Goal: Information Seeking & Learning: Learn about a topic

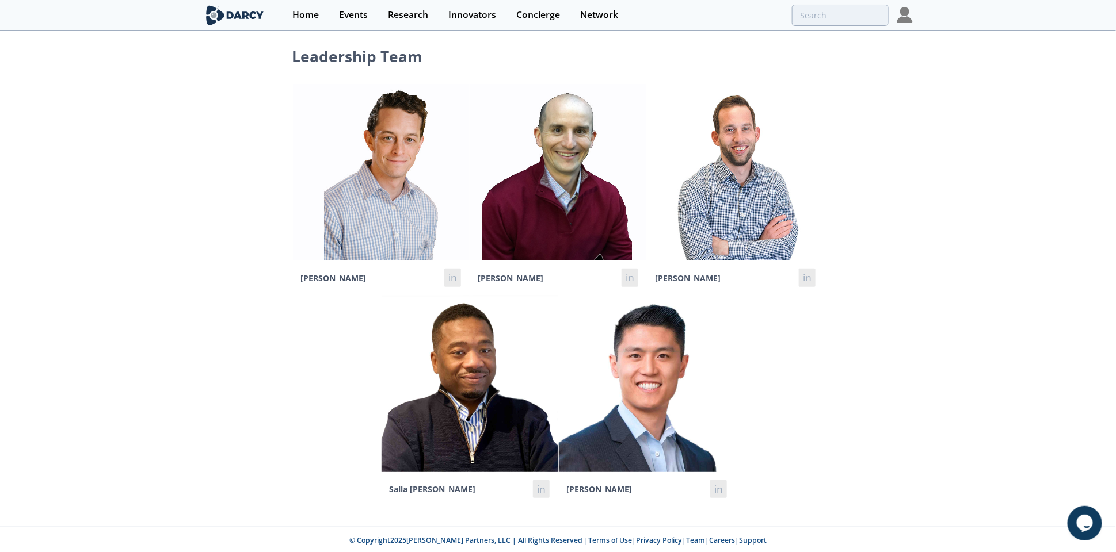
scroll to position [9, 0]
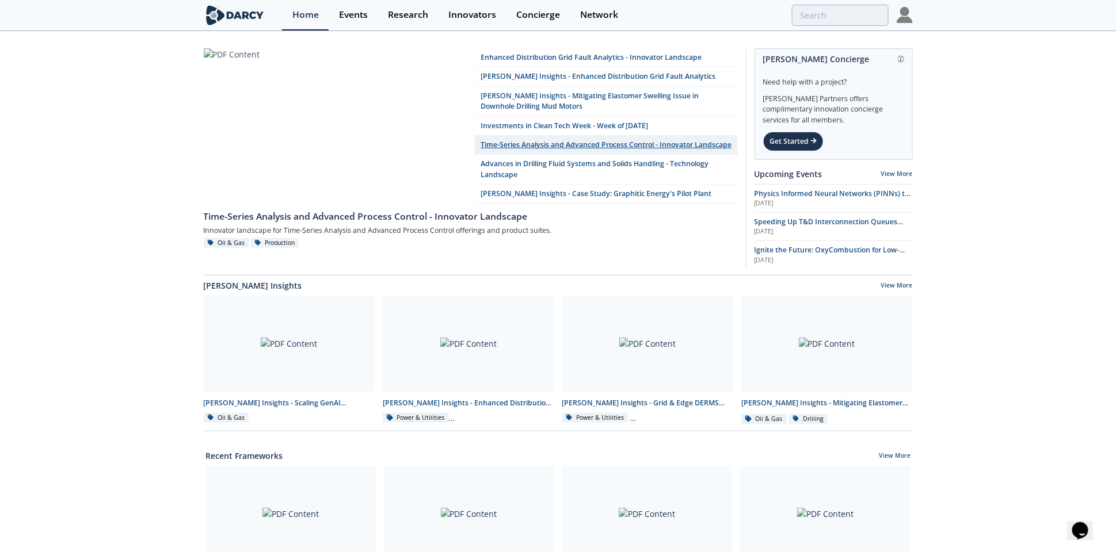
scroll to position [144, 0]
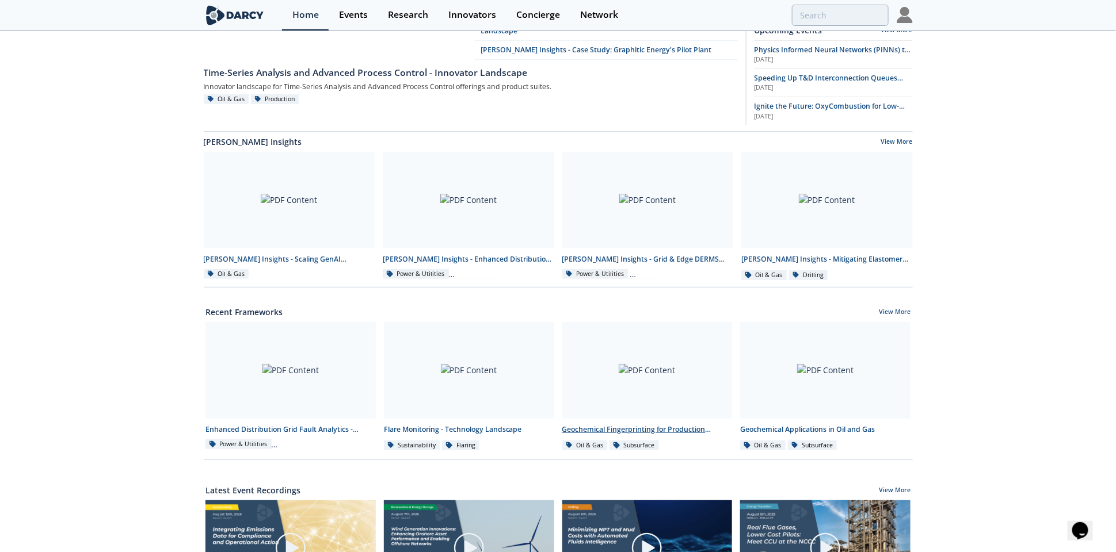
click at [647, 376] on div at bounding box center [647, 370] width 170 height 97
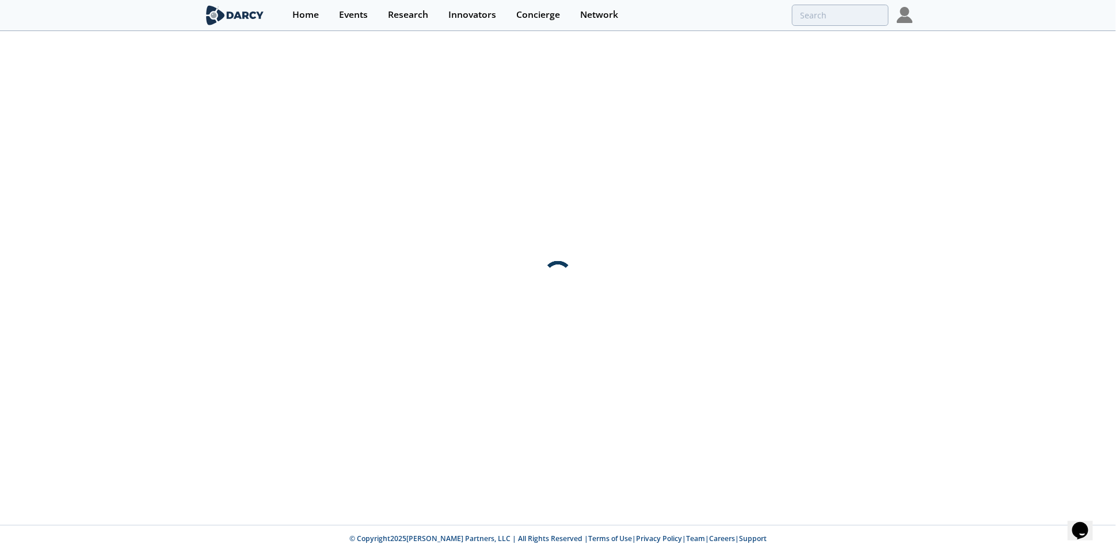
scroll to position [0, 0]
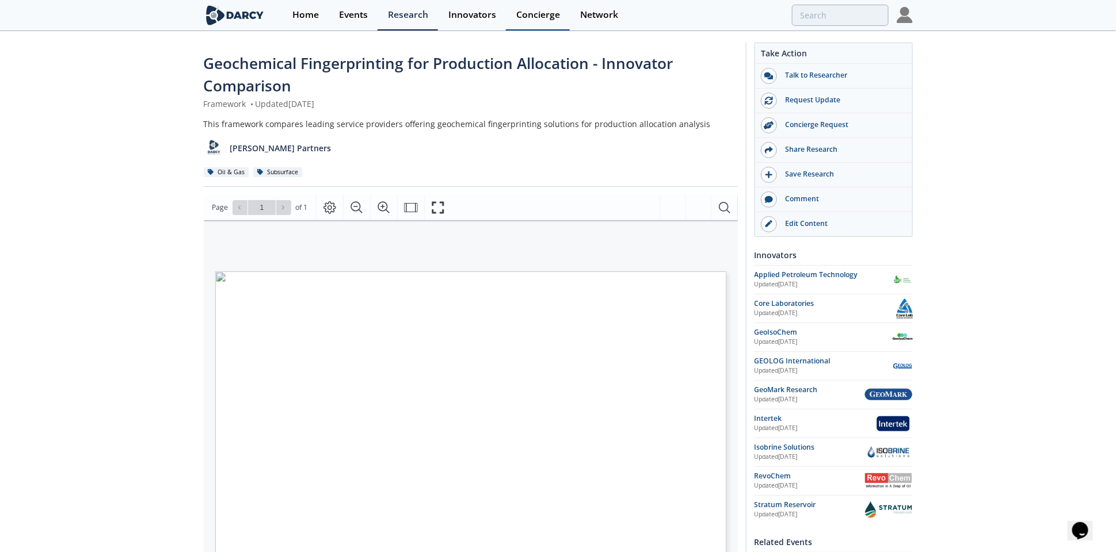
click at [533, 18] on div "Concierge" at bounding box center [538, 14] width 44 height 9
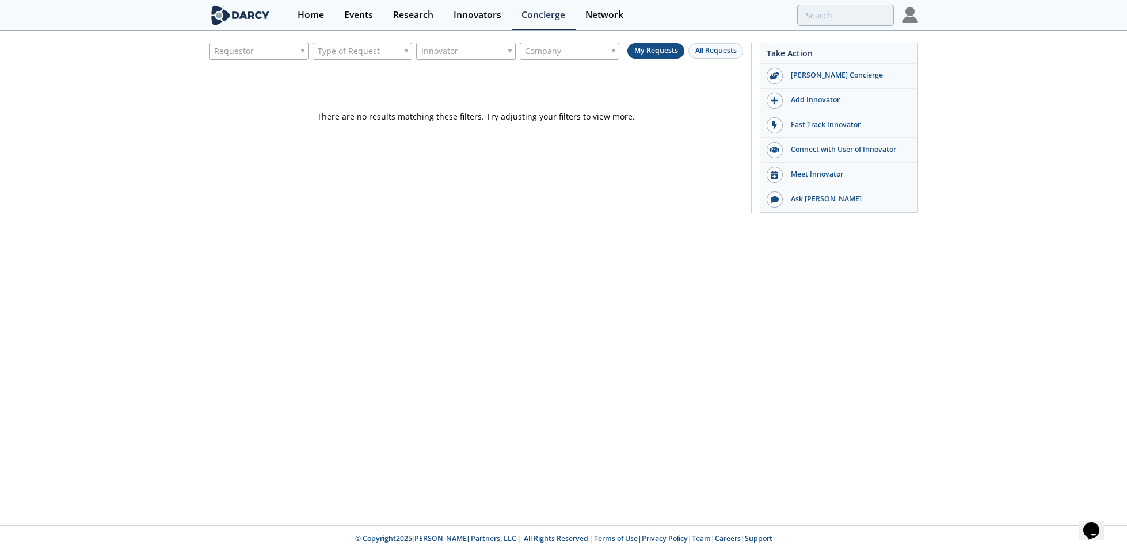
click at [603, 47] on div "Company" at bounding box center [570, 51] width 100 height 17
type input "diamondback ene"
click at [710, 56] on button "All Requests" at bounding box center [715, 51] width 55 height 16
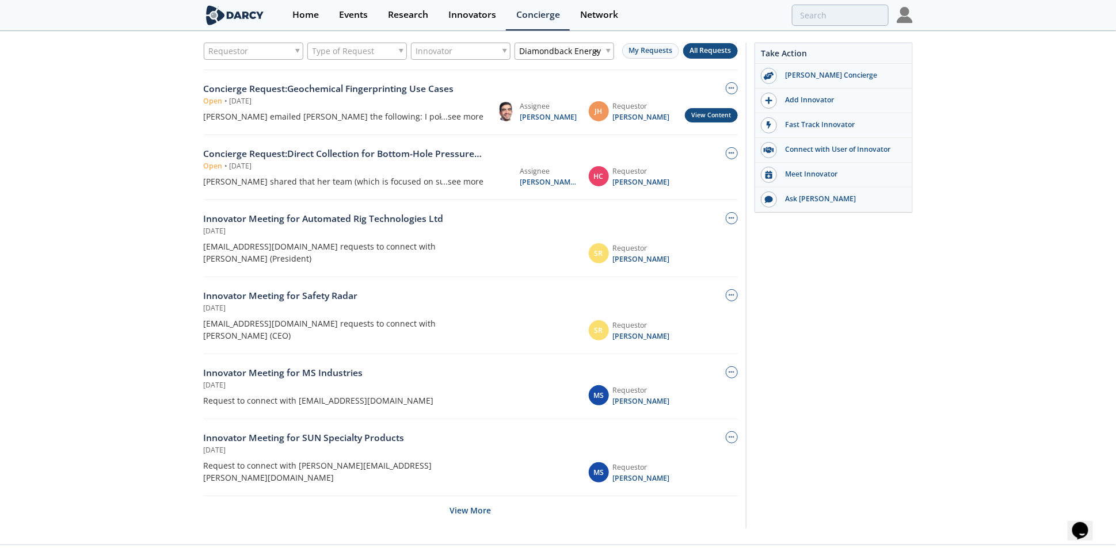
click at [715, 112] on link "View Content" at bounding box center [711, 115] width 53 height 14
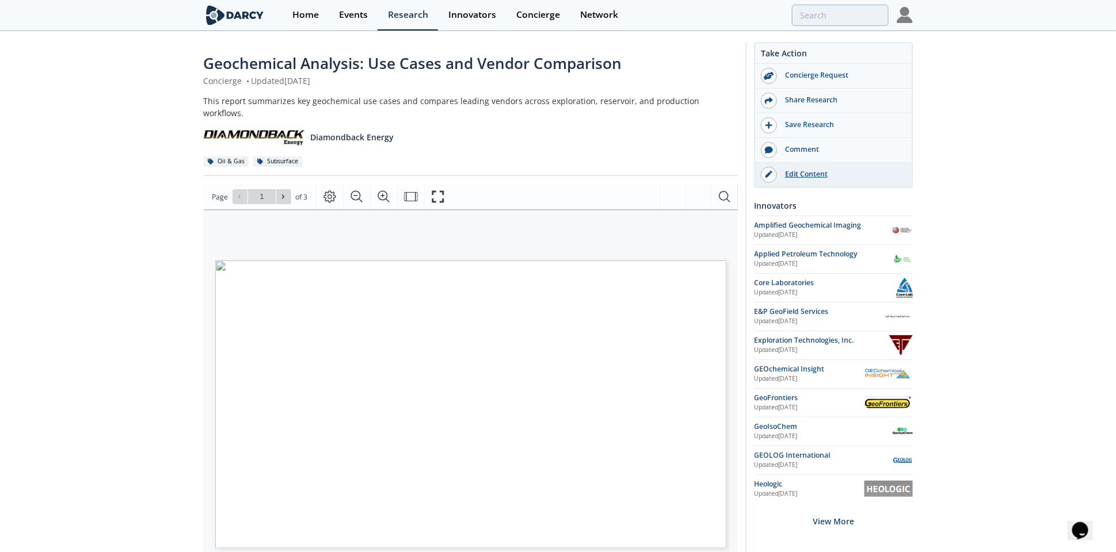
click at [797, 172] on div "Edit Content" at bounding box center [841, 174] width 129 height 10
click at [813, 16] on input "search" at bounding box center [762, 15] width 252 height 21
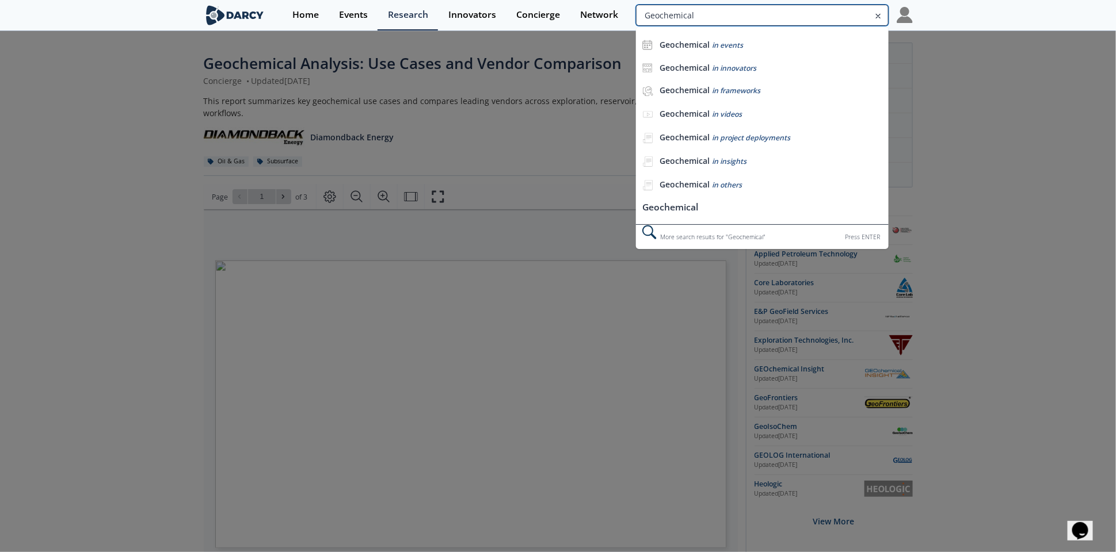
type input "Geochemical"
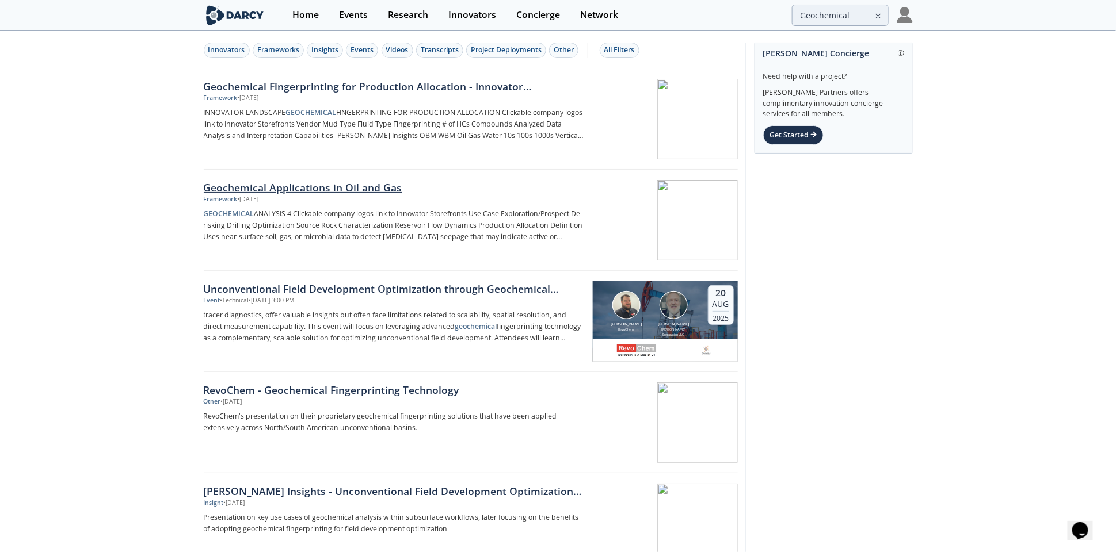
click at [351, 181] on div "Geochemical Applications in Oil and Gas" at bounding box center [394, 187] width 381 height 15
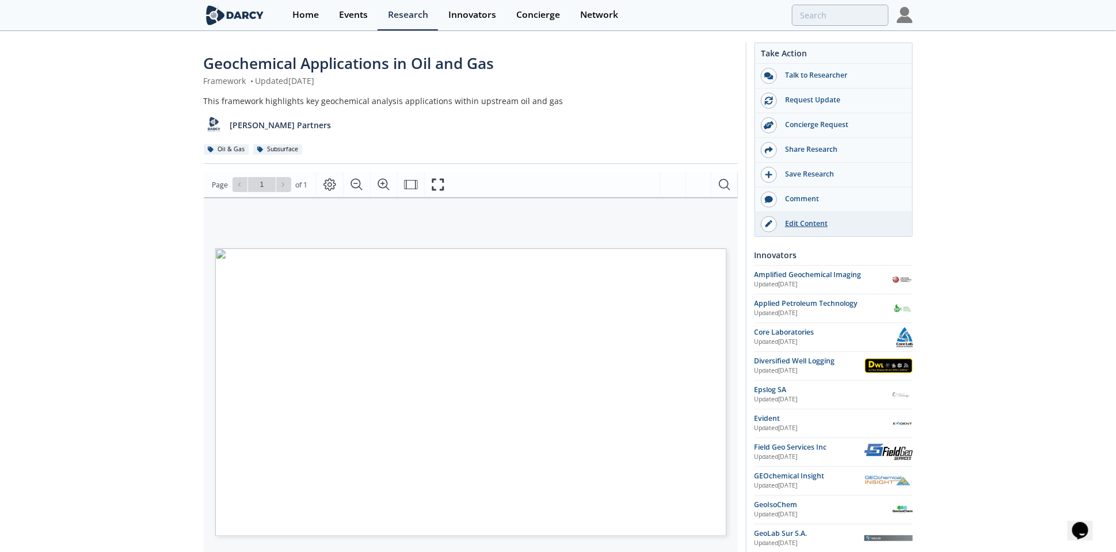
click at [821, 225] on div "Edit Content" at bounding box center [841, 224] width 129 height 10
click at [819, 7] on input "search" at bounding box center [762, 15] width 252 height 21
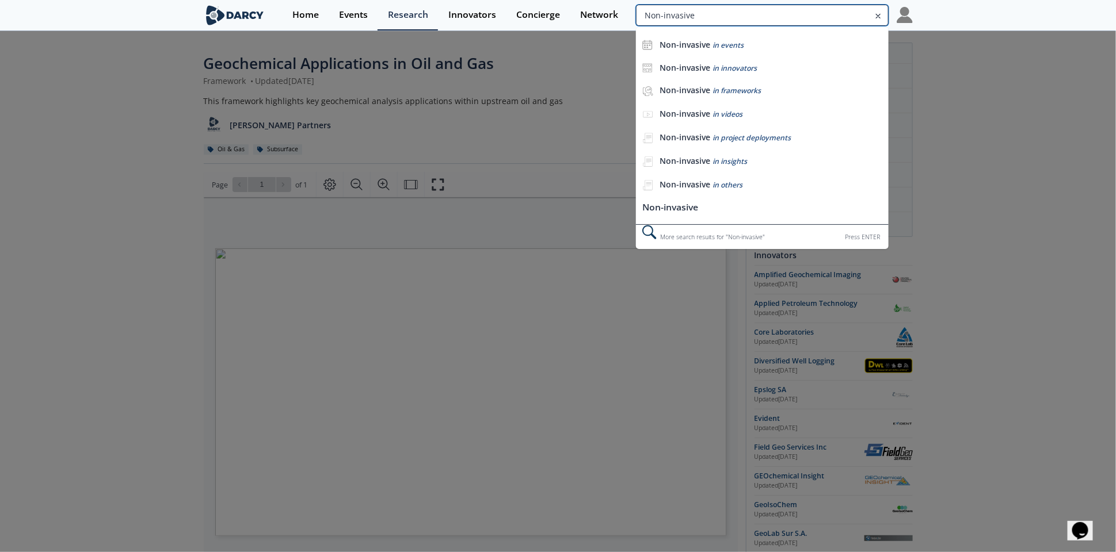
type input "Non-invasive"
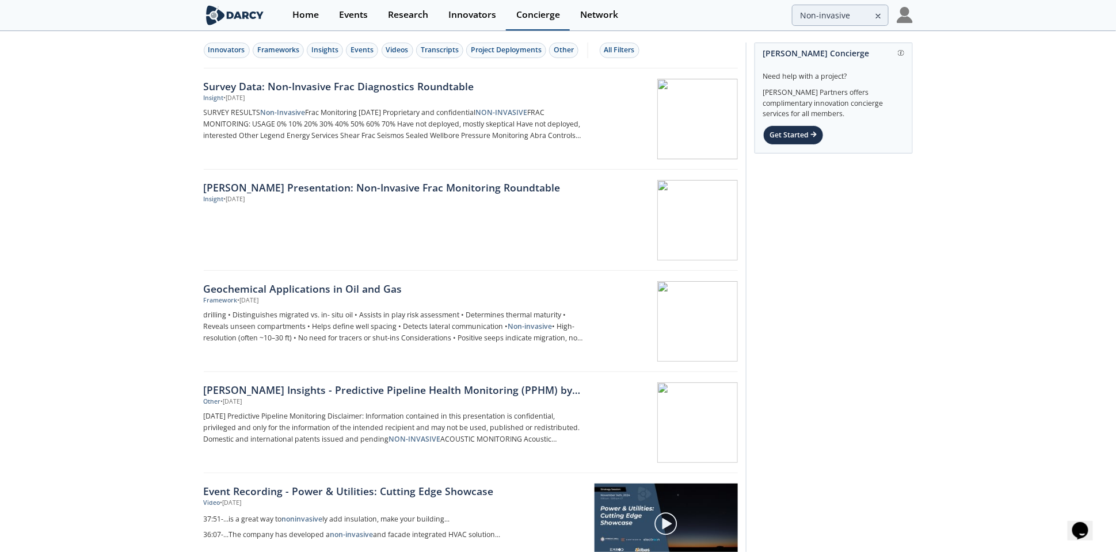
click at [533, 21] on link "Concierge" at bounding box center [538, 15] width 64 height 31
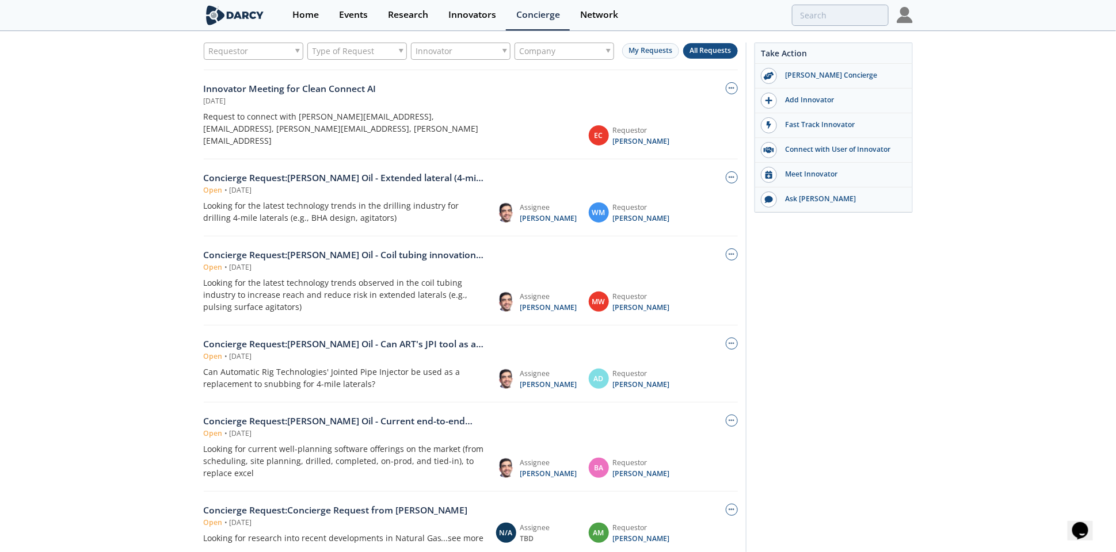
click at [579, 49] on div "Company" at bounding box center [564, 51] width 100 height 17
type input "nuvista"
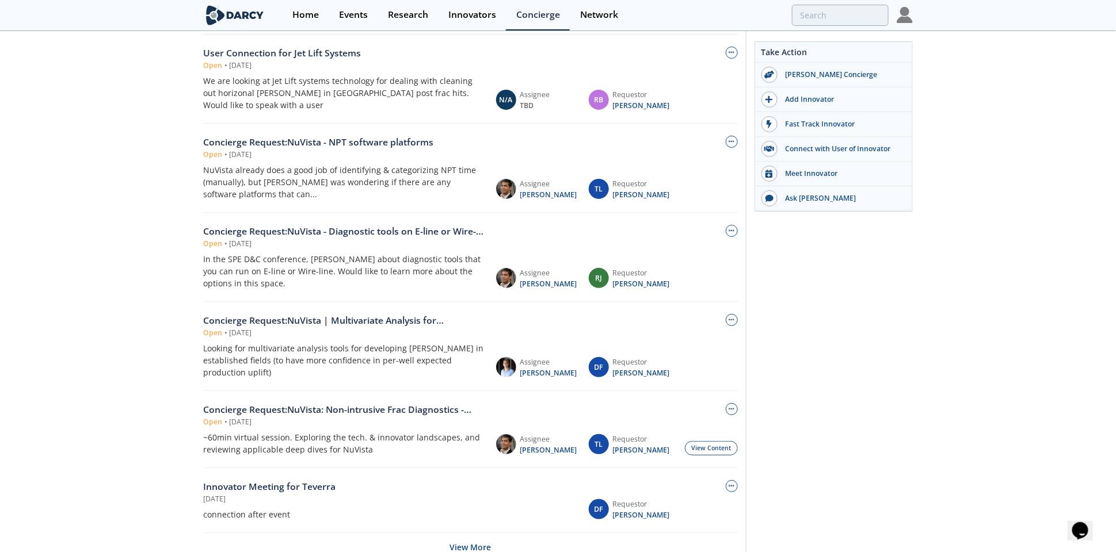
scroll to position [67, 0]
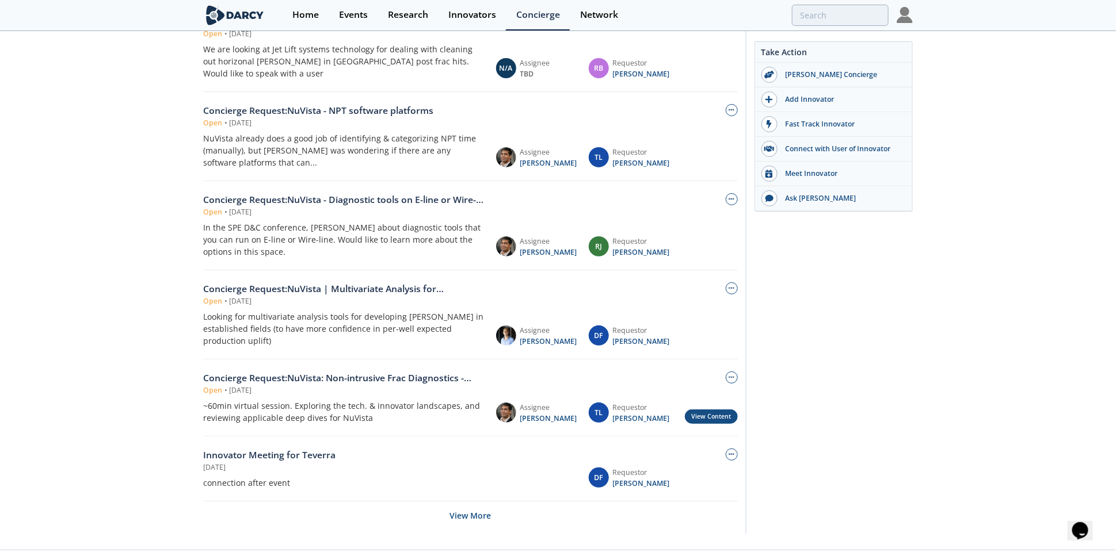
click at [721, 410] on link "View Content" at bounding box center [711, 417] width 53 height 14
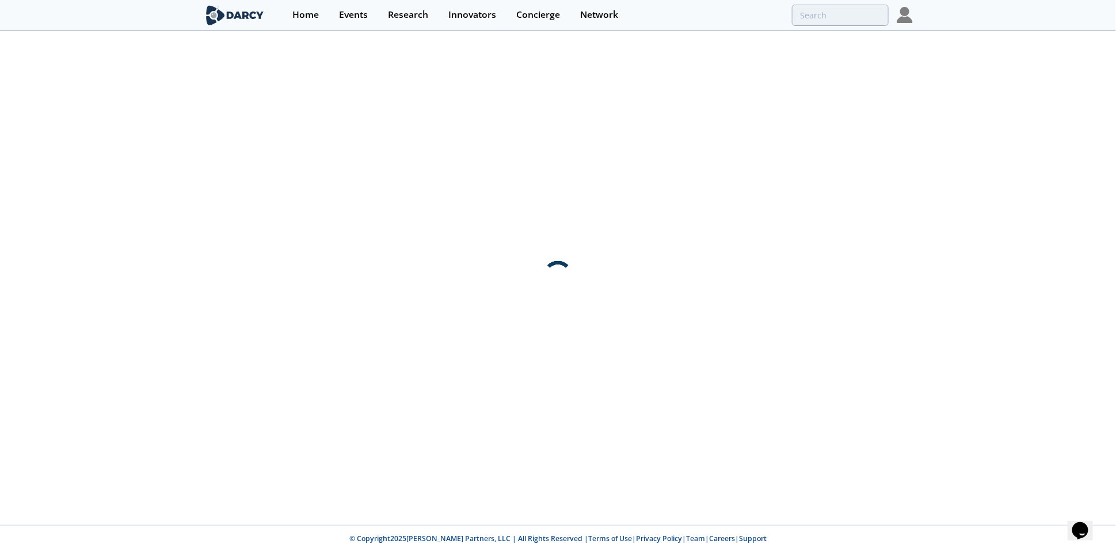
scroll to position [0, 0]
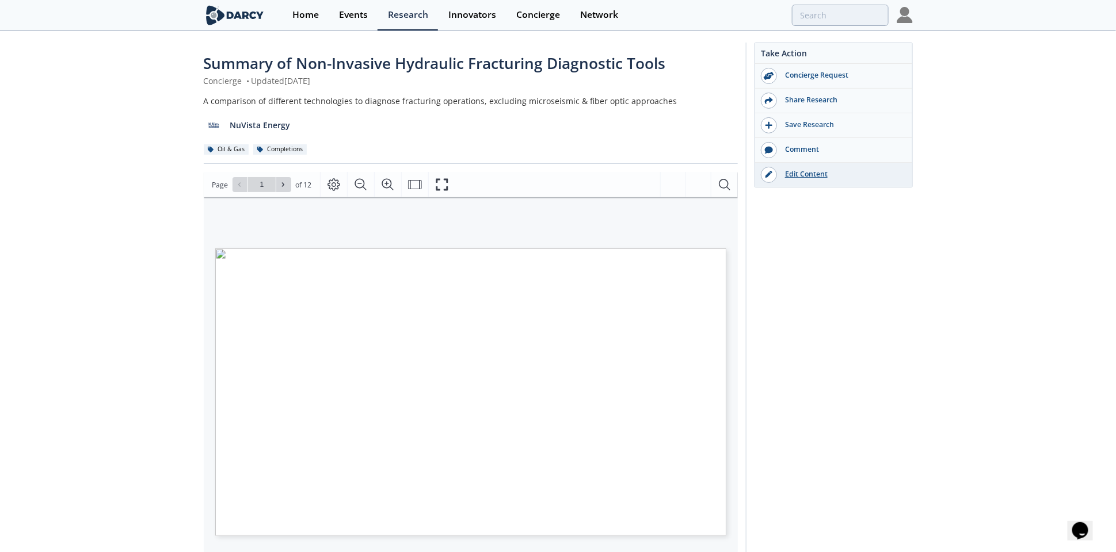
click at [810, 178] on div "Edit Content" at bounding box center [841, 174] width 129 height 10
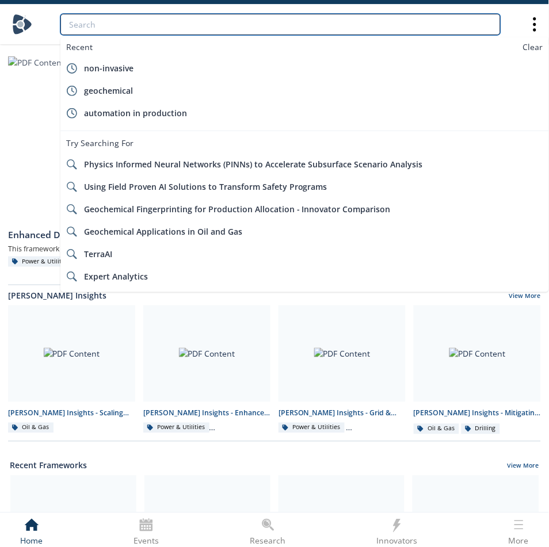
click at [178, 22] on input "search" at bounding box center [280, 24] width 440 height 21
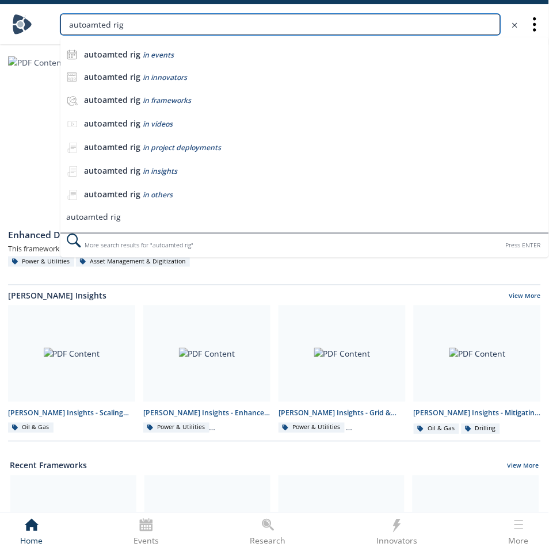
type input "autoamted rig"
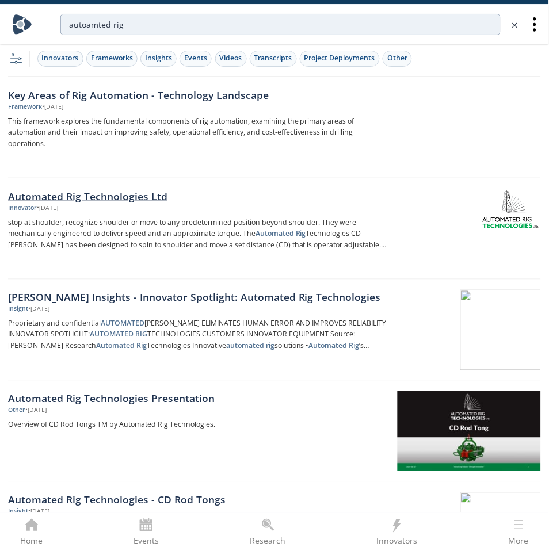
click at [92, 199] on div "Automated Rig Technologies Ltd" at bounding box center [198, 196] width 380 height 15
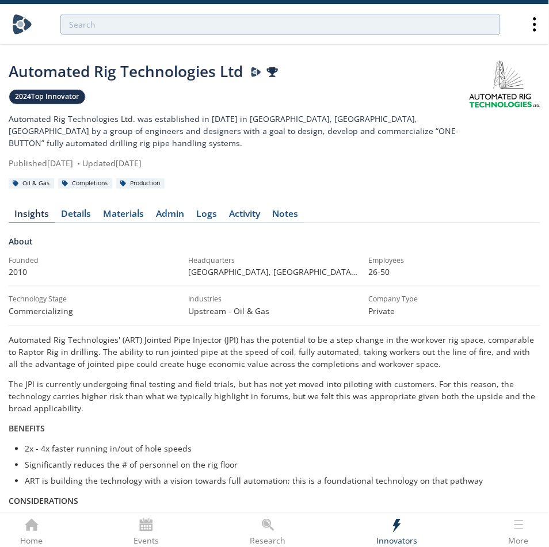
drag, startPoint x: 506, startPoint y: 88, endPoint x: 500, endPoint y: 154, distance: 66.5
click at [501, 176] on div "Automated Rig Technologies Ltd 2024 Top Innovator Automated Rig Technologies Lt…" at bounding box center [275, 124] width 532 height 129
click at [490, 98] on link at bounding box center [505, 83] width 71 height 47
drag, startPoint x: 490, startPoint y: 98, endPoint x: 465, endPoint y: 146, distance: 53.6
click at [465, 146] on p "Automated Rig Technologies Ltd. was established in 2010 in Calgary, Alberta, Ca…" at bounding box center [239, 131] width 461 height 36
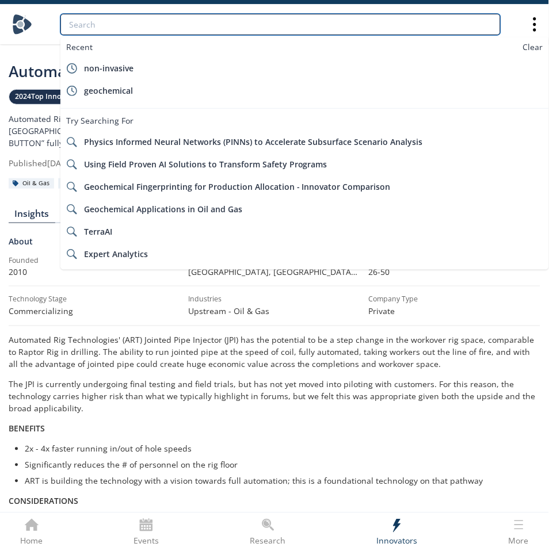
click at [169, 22] on input "search" at bounding box center [280, 24] width 440 height 21
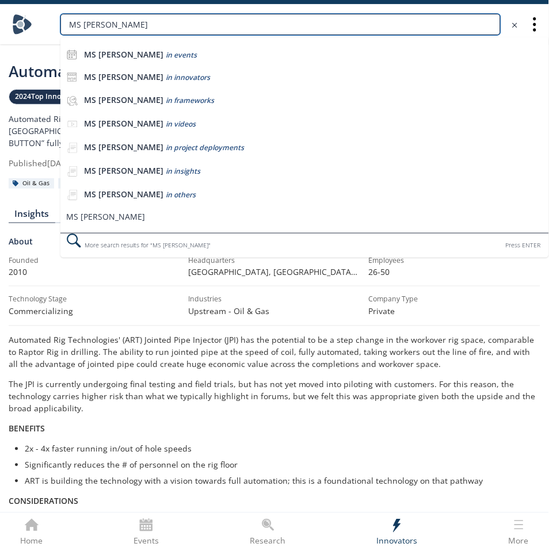
type input "MS ind"
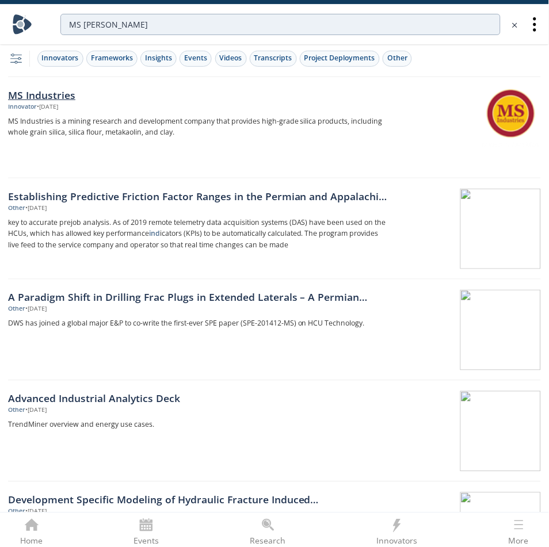
click at [48, 87] on div "MS Industries" at bounding box center [198, 94] width 380 height 15
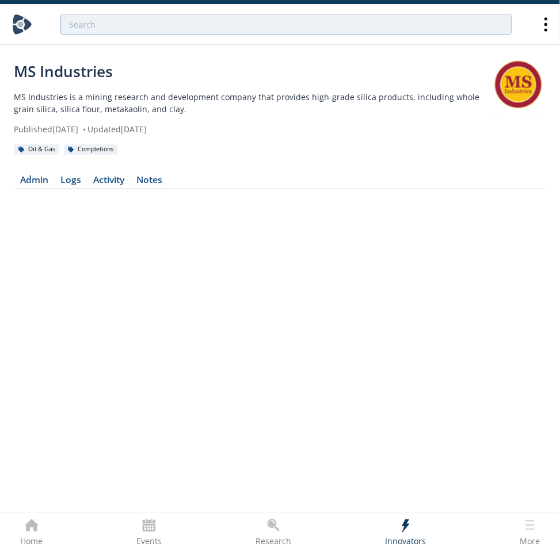
click at [511, 78] on link at bounding box center [518, 89] width 56 height 58
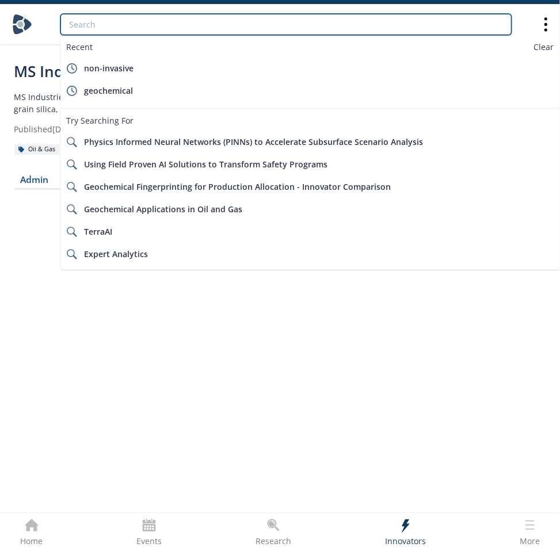
click at [225, 22] on input "search" at bounding box center [285, 24] width 451 height 21
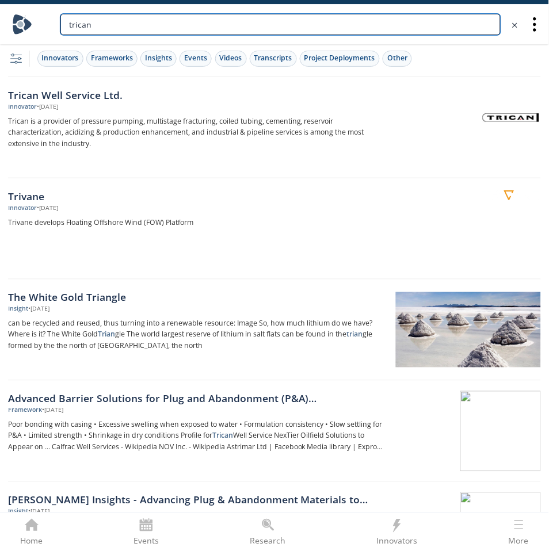
click at [228, 26] on input "trican" at bounding box center [280, 24] width 440 height 21
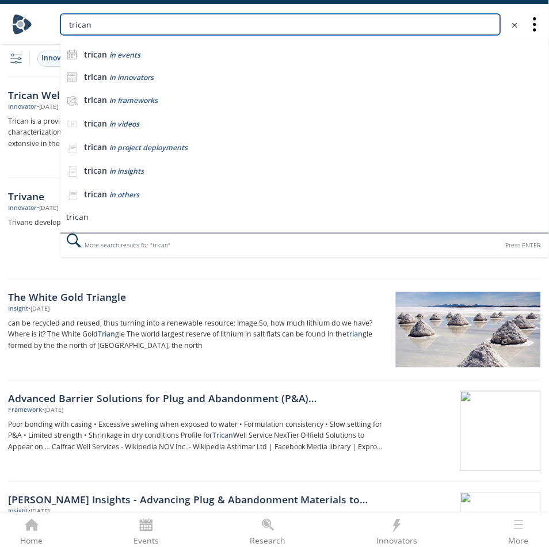
click at [228, 26] on input "trican" at bounding box center [280, 24] width 440 height 21
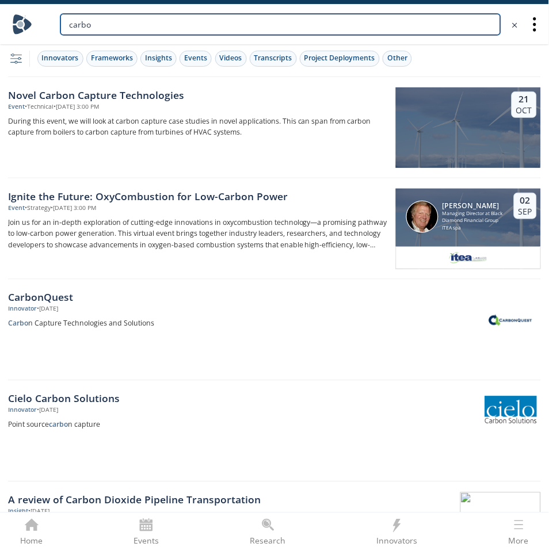
click at [153, 30] on input "carbo" at bounding box center [280, 24] width 440 height 21
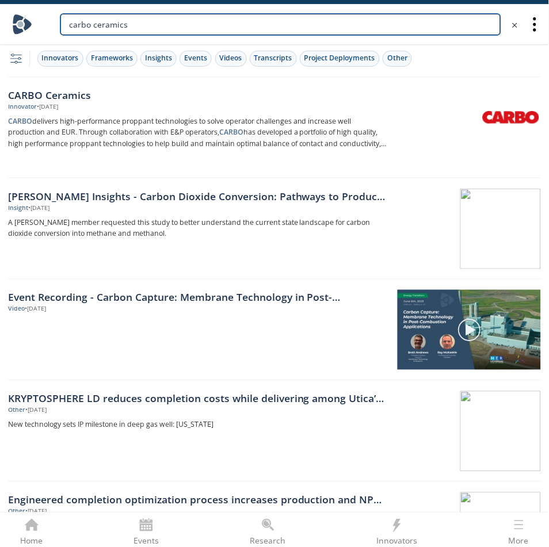
click at [326, 34] on input "carbo ceramics" at bounding box center [280, 24] width 440 height 21
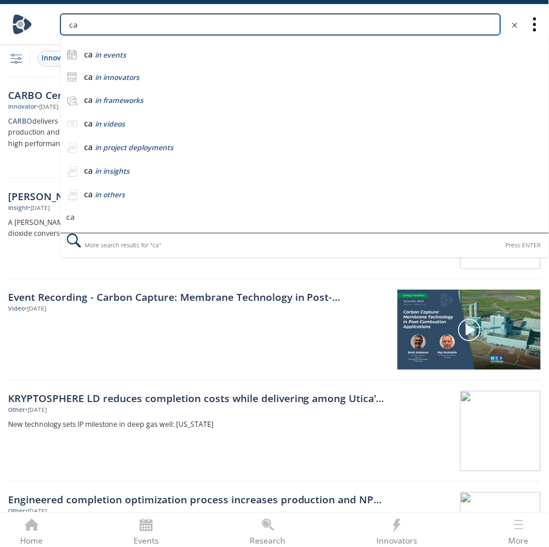
type input "c"
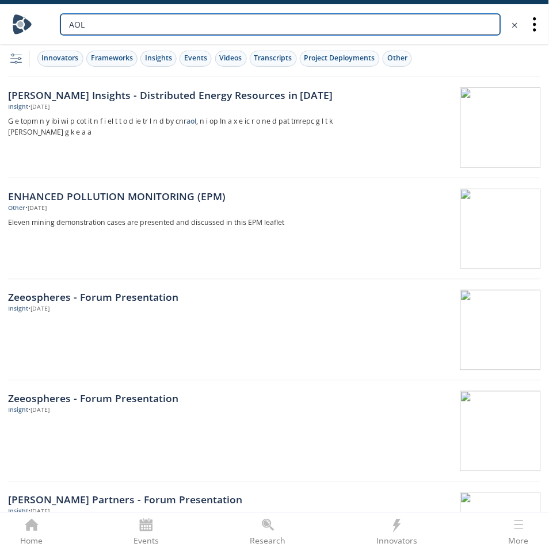
click at [153, 16] on input "AOL" at bounding box center [280, 24] width 440 height 21
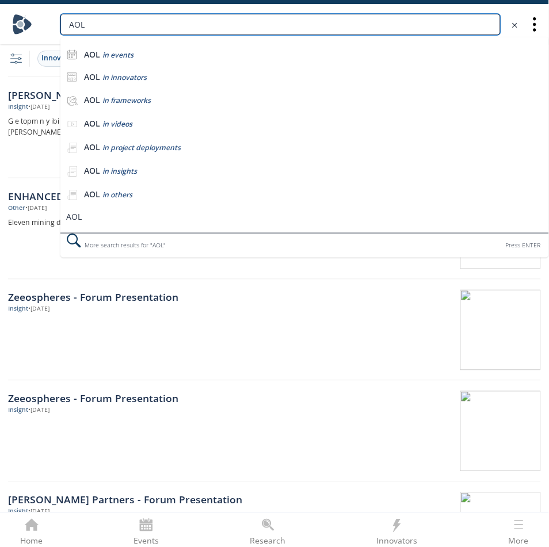
drag, startPoint x: 133, startPoint y: 25, endPoint x: 9, endPoint y: 24, distance: 123.7
click at [9, 24] on nav "AOL AOL in events AOL in innovators AOL in frameworks AOL in videos AOL" at bounding box center [274, 24] width 549 height 40
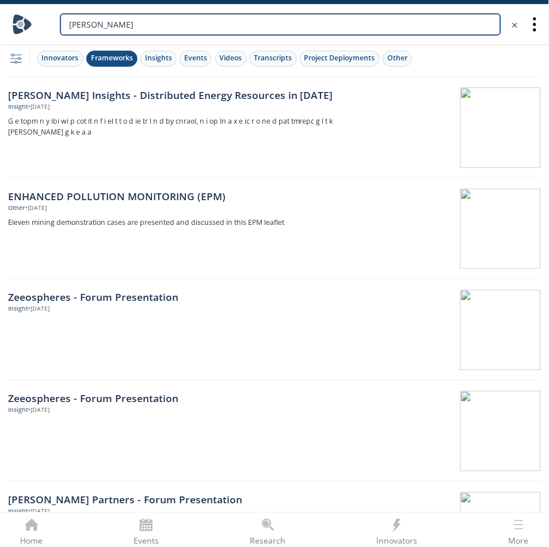
type input "strobel"
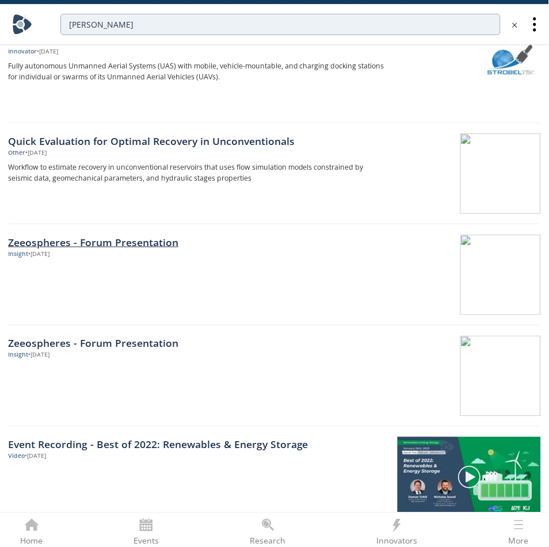
scroll to position [144, 0]
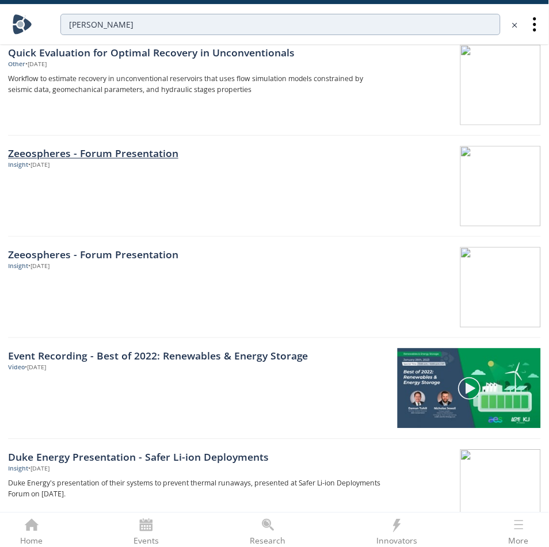
click at [104, 157] on div "Zeeospheres - Forum Presentation" at bounding box center [198, 153] width 380 height 15
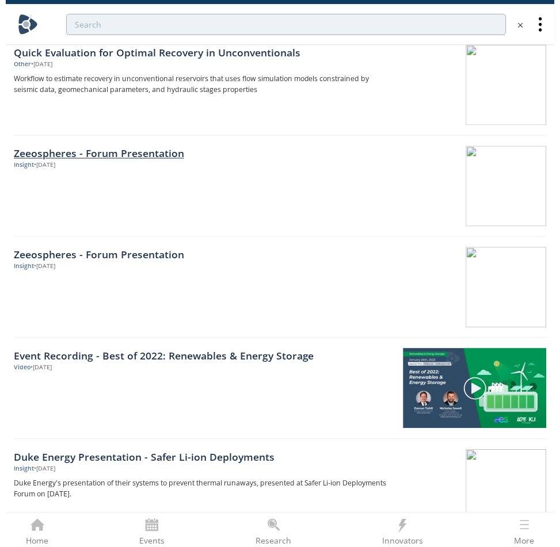
scroll to position [0, 0]
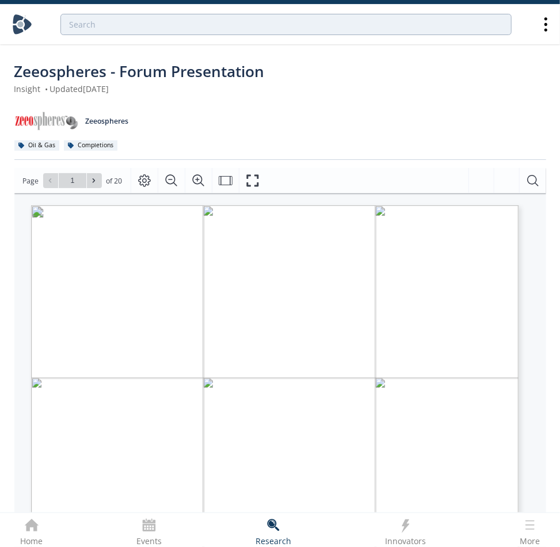
type input "2"
type input "3"
type input "4"
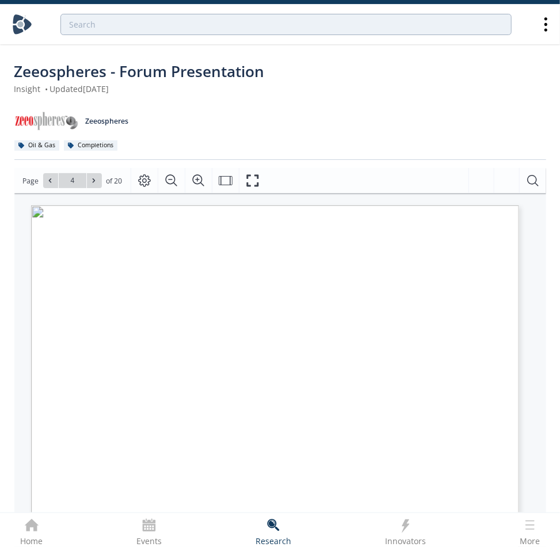
scroll to position [1, 0]
type input "5"
type input "6"
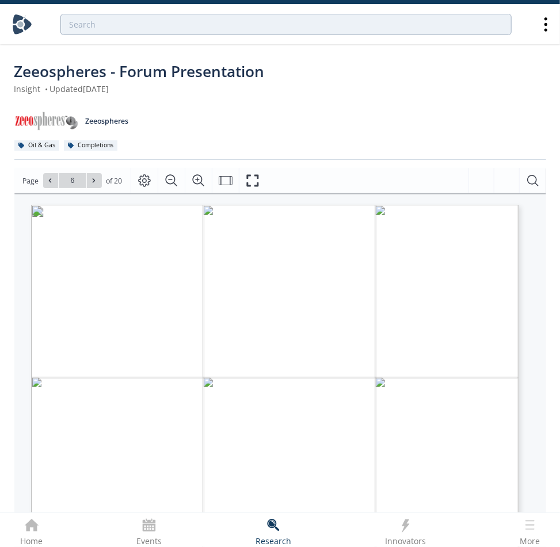
type input "7"
type input "8"
type input "9"
type input "10"
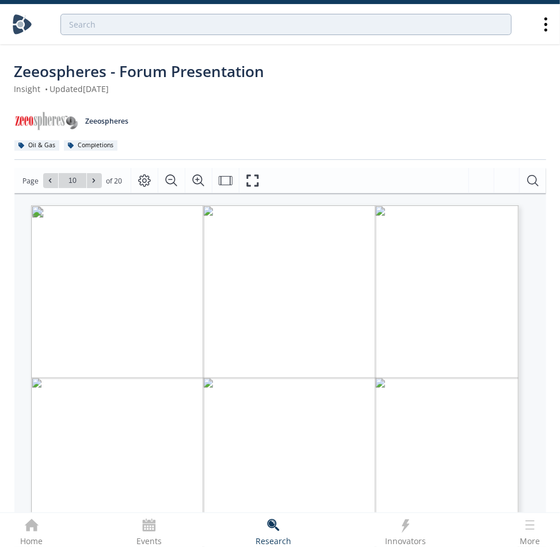
type input "11"
type input "12"
type input "13"
type input "15"
type input "20"
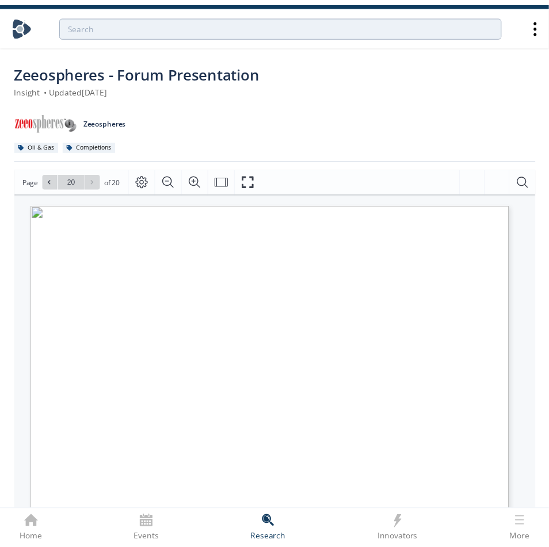
scroll to position [1, 0]
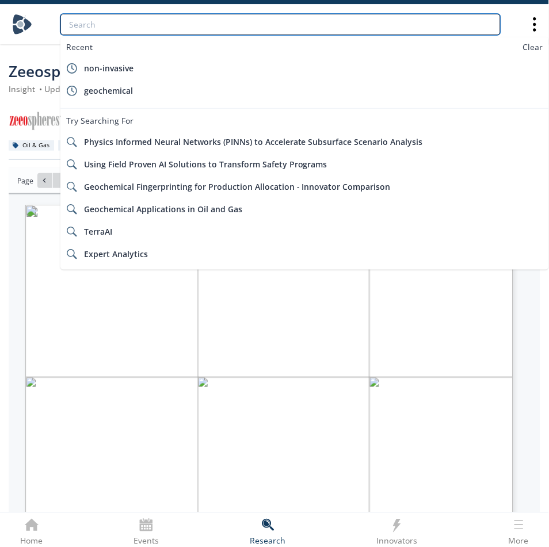
click at [165, 23] on input "search" at bounding box center [280, 24] width 440 height 21
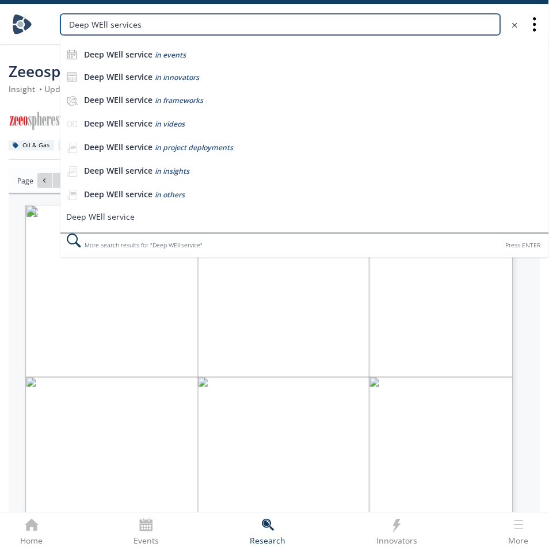
type input "Deep WEll services"
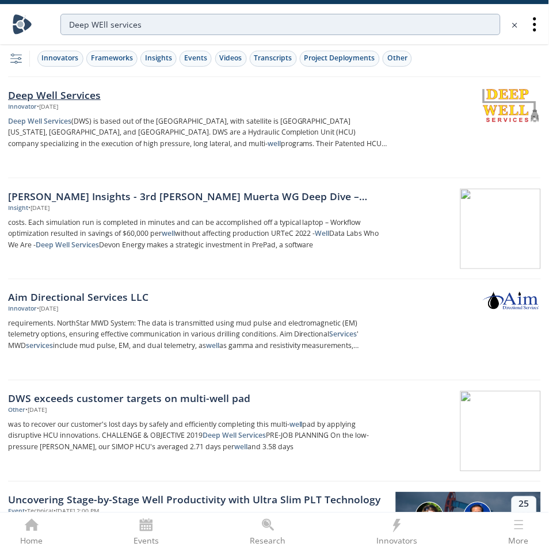
click at [84, 94] on div "Deep Well Services" at bounding box center [198, 94] width 380 height 15
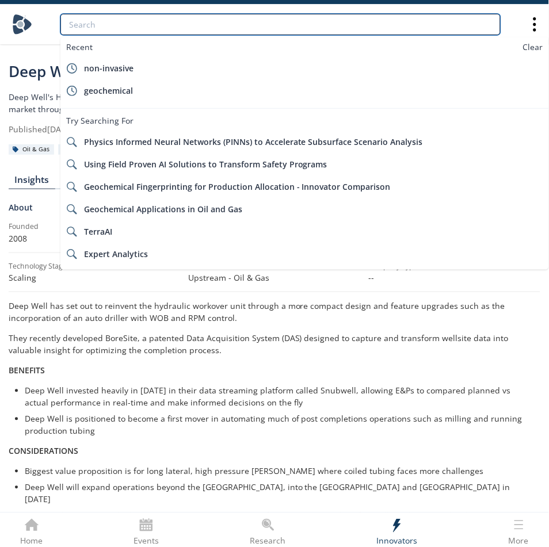
click at [272, 25] on input "search" at bounding box center [280, 24] width 440 height 21
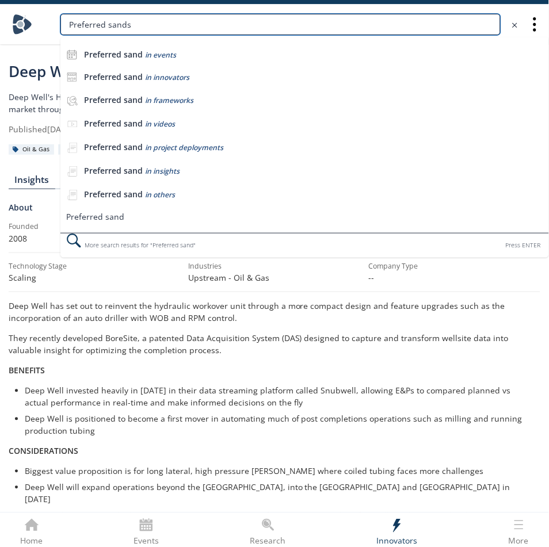
type input "Preferred sands"
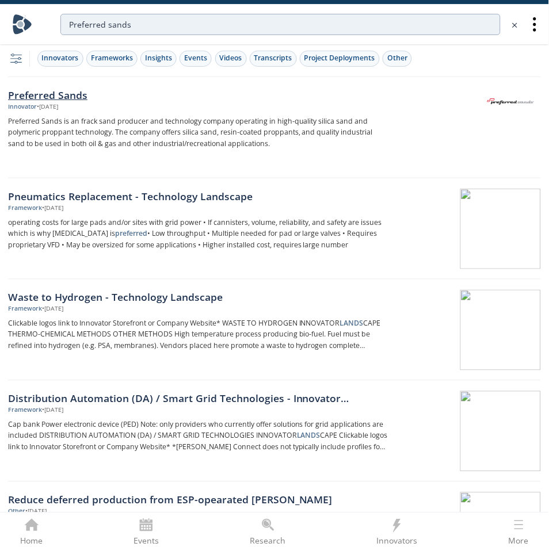
click at [73, 88] on div "Preferred Sands" at bounding box center [198, 94] width 380 height 15
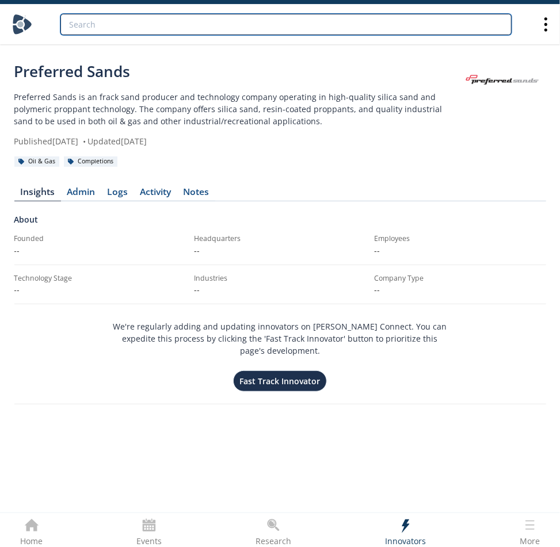
click at [317, 28] on input "search" at bounding box center [285, 24] width 451 height 21
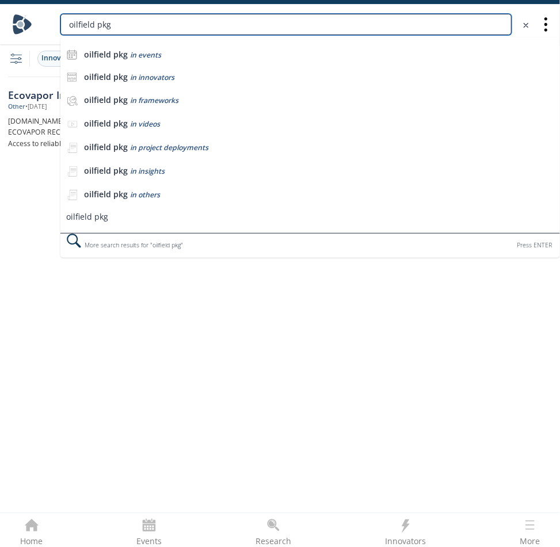
drag, startPoint x: 155, startPoint y: 23, endPoint x: 102, endPoint y: 32, distance: 53.1
click at [102, 32] on input "oilfield pkg" at bounding box center [285, 24] width 451 height 21
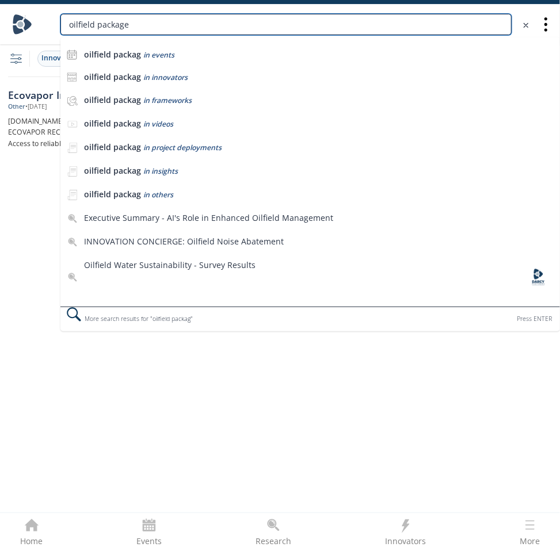
type input "oilfield package"
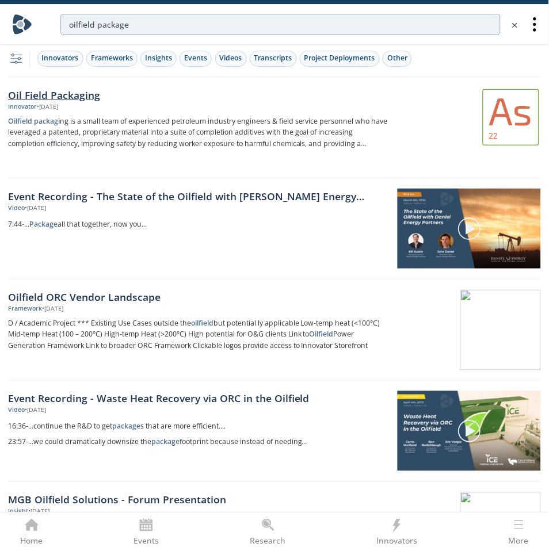
click at [86, 90] on div "Oil Field Packaging" at bounding box center [198, 94] width 380 height 15
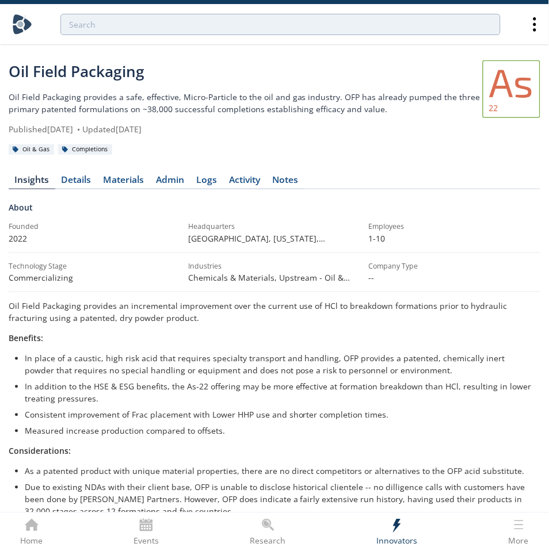
click at [513, 83] on link at bounding box center [512, 89] width 58 height 58
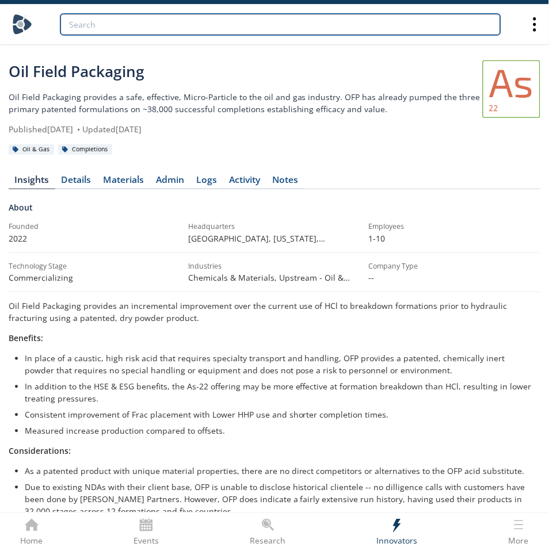
click at [235, 14] on input "search" at bounding box center [280, 24] width 440 height 21
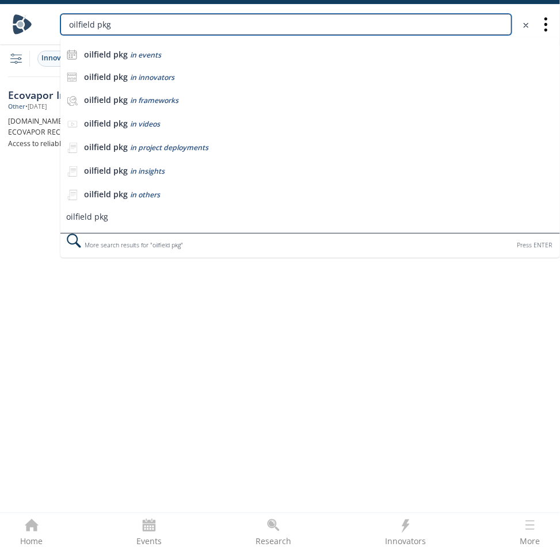
drag, startPoint x: 154, startPoint y: 18, endPoint x: 103, endPoint y: 28, distance: 51.6
click at [102, 28] on input "oilfield pkg" at bounding box center [285, 24] width 451 height 21
type input "oilfield package"
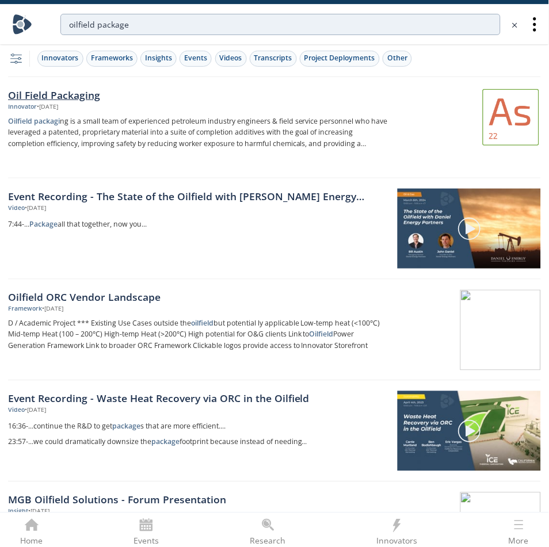
click at [508, 96] on img at bounding box center [511, 117] width 56 height 56
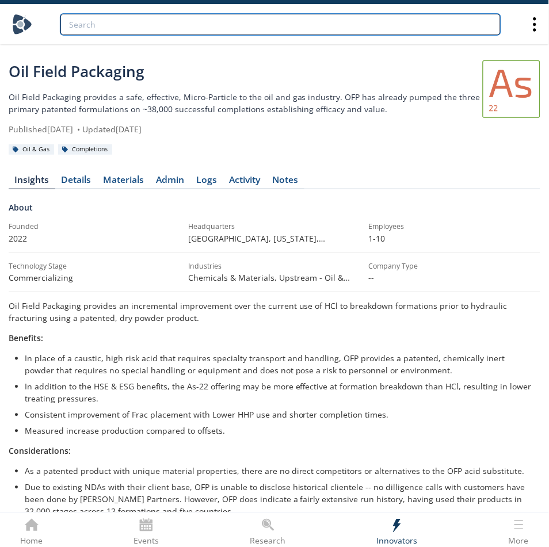
click at [309, 28] on input "search" at bounding box center [280, 24] width 440 height 21
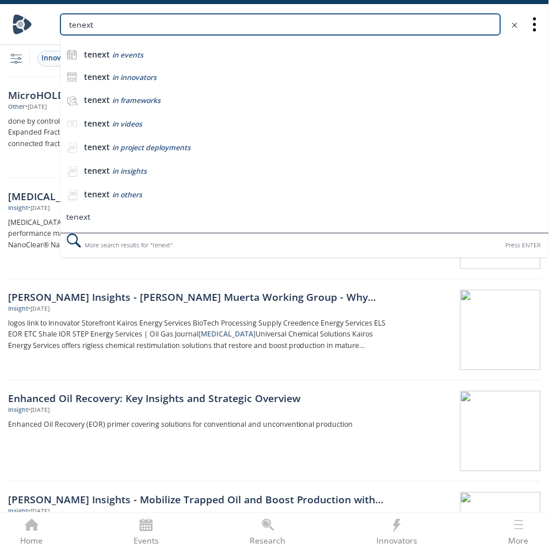
click at [154, 26] on input "tenext" at bounding box center [280, 24] width 440 height 21
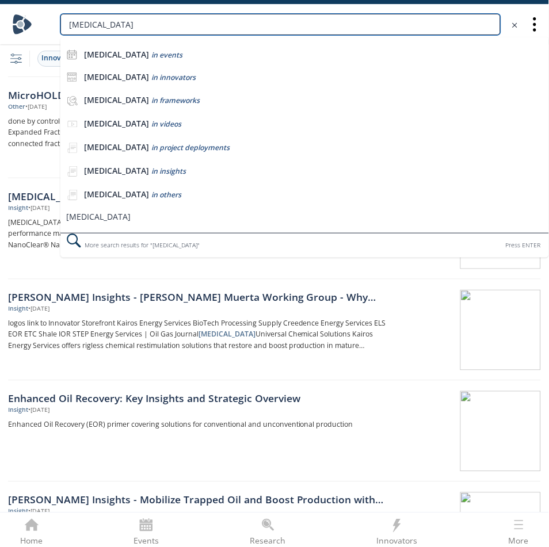
type input "tenex"
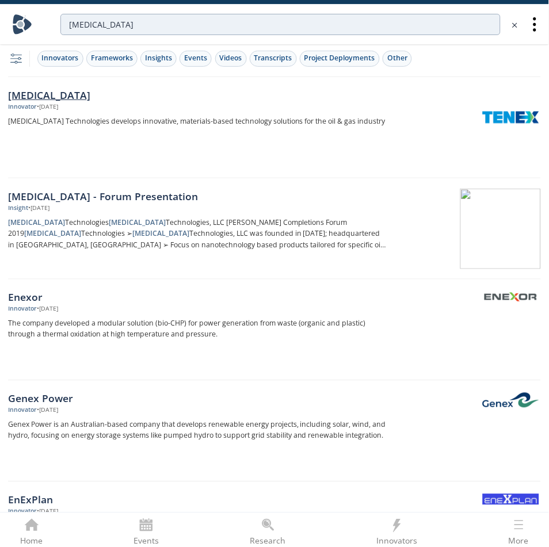
click at [26, 91] on div "TenEx" at bounding box center [198, 94] width 380 height 15
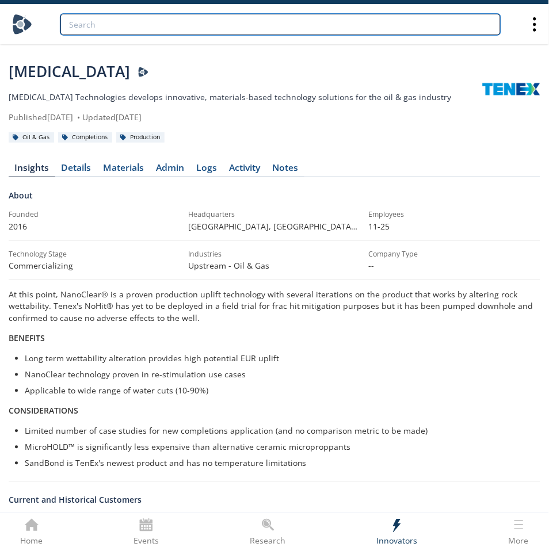
click at [322, 14] on input "search" at bounding box center [280, 24] width 440 height 21
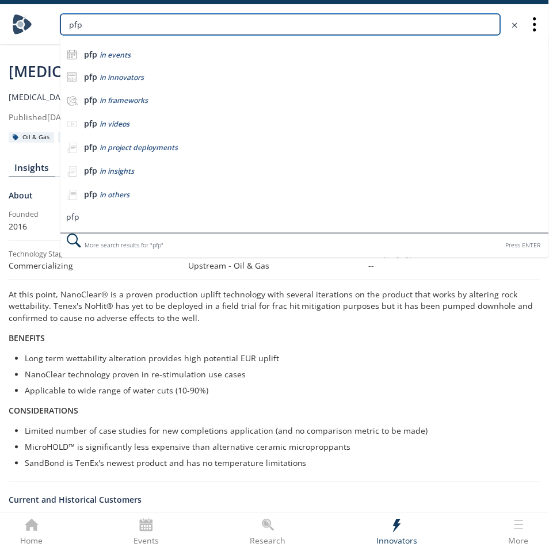
type input "pfp"
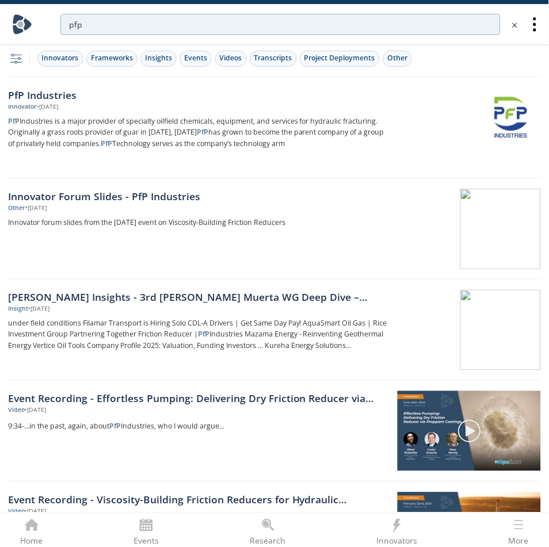
drag, startPoint x: 50, startPoint y: 93, endPoint x: 67, endPoint y: 84, distance: 19.6
click at [50, 93] on div "PfP Industries" at bounding box center [198, 94] width 380 height 15
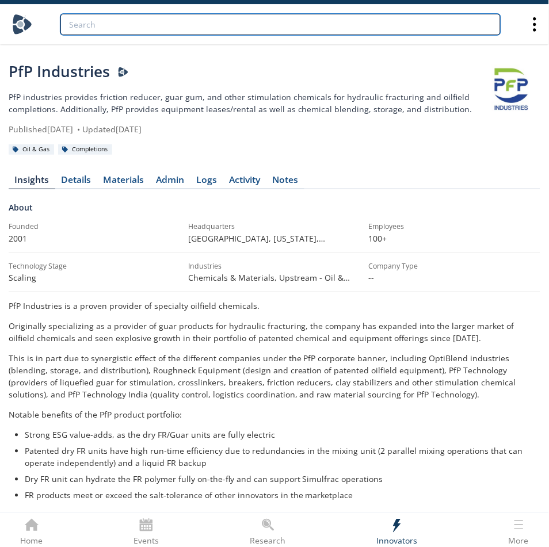
click at [240, 16] on input "search" at bounding box center [280, 24] width 440 height 21
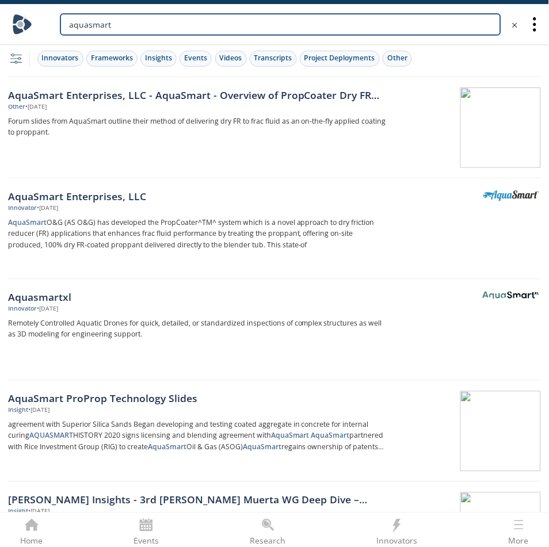
click at [324, 25] on input "aquasmart" at bounding box center [280, 24] width 440 height 21
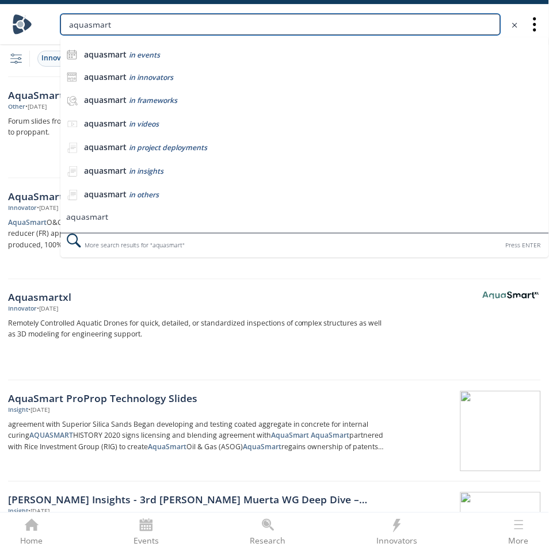
click at [323, 24] on input "aquasmart" at bounding box center [280, 24] width 440 height 21
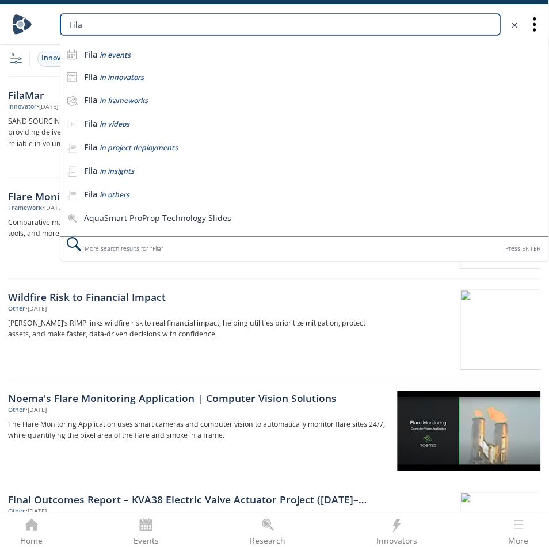
click at [225, 28] on input "Fila" at bounding box center [280, 24] width 440 height 21
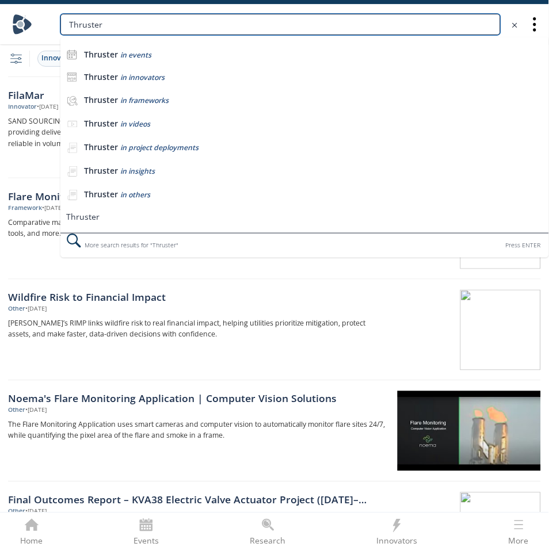
type input "Thruster"
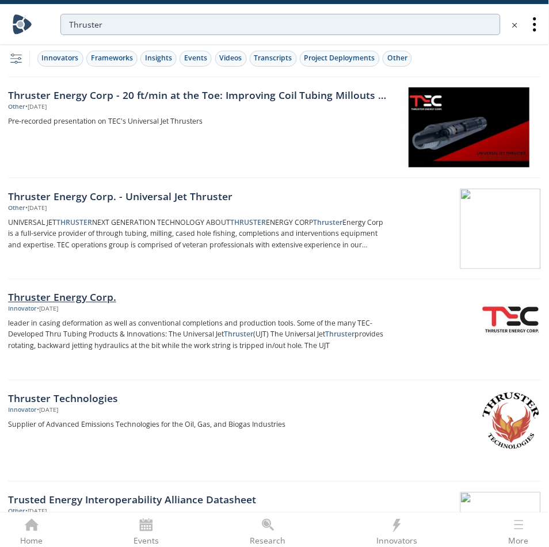
click at [71, 291] on div "Thruster Energy Corp." at bounding box center [198, 297] width 380 height 15
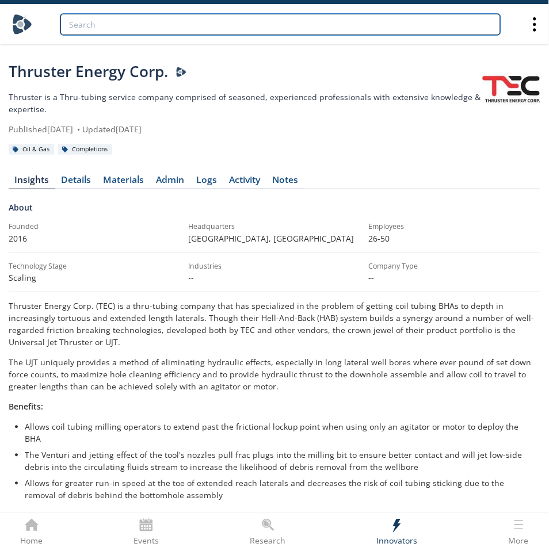
click at [307, 17] on input "search" at bounding box center [280, 24] width 440 height 21
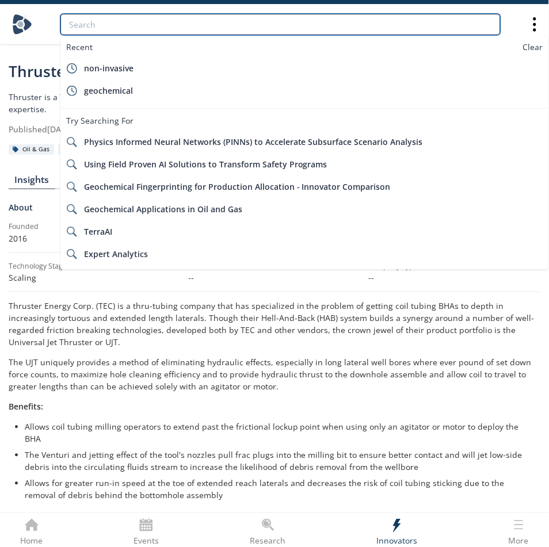
click at [307, 17] on input "search" at bounding box center [280, 24] width 440 height 21
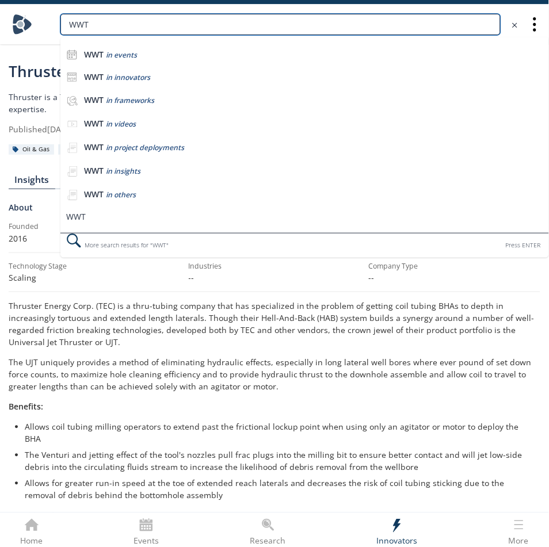
type input "WWT"
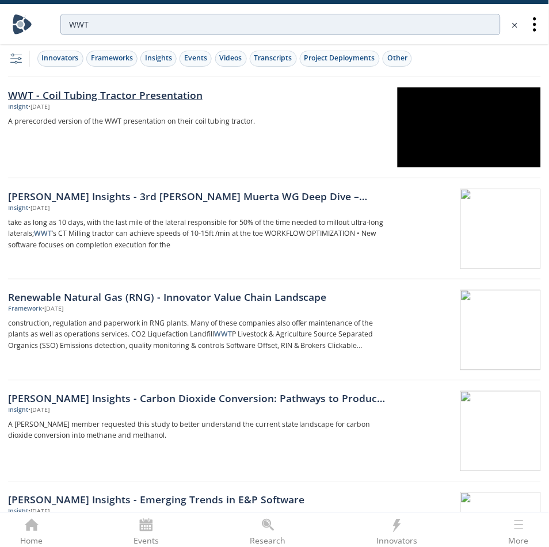
click at [115, 94] on div "WWT - Coil Tubing Tractor Presentation" at bounding box center [198, 94] width 380 height 15
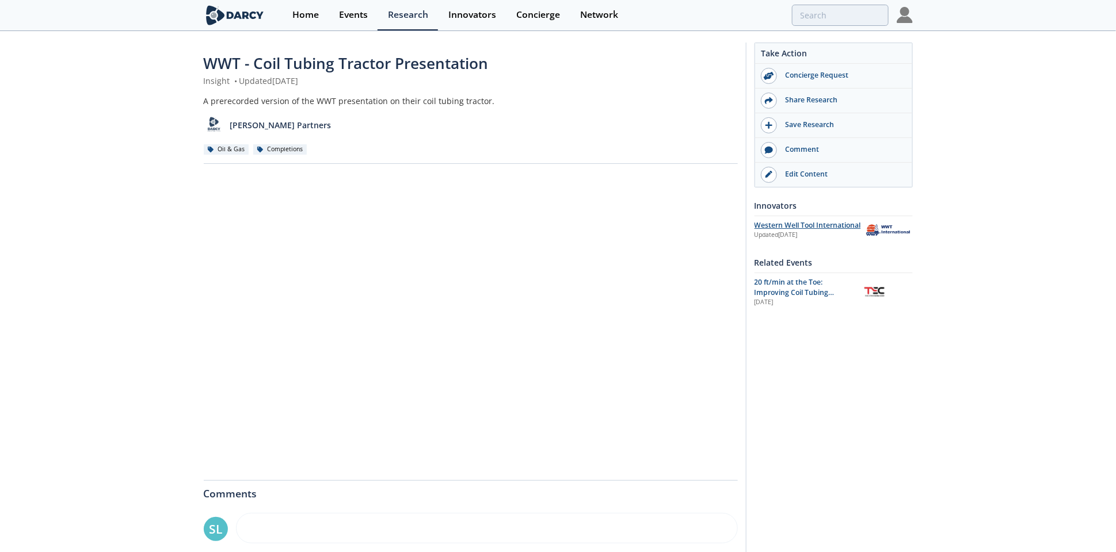
click at [559, 225] on div "Western Well Tool International" at bounding box center [809, 225] width 110 height 10
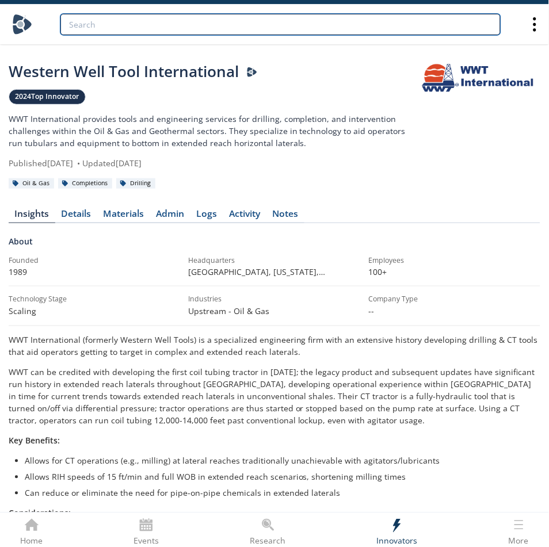
click at [223, 30] on input "search" at bounding box center [280, 24] width 440 height 21
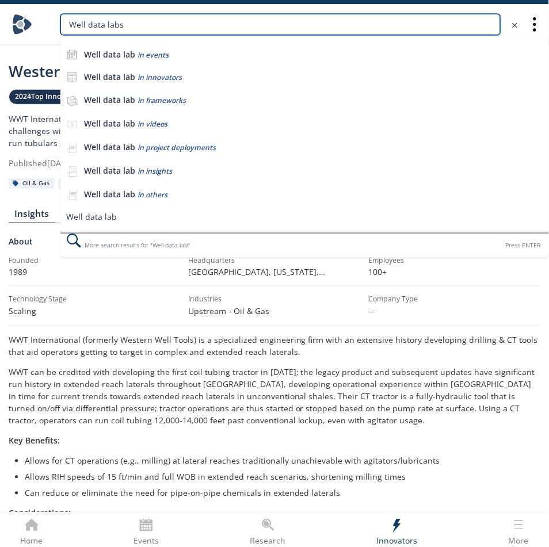
type input "Well data labs"
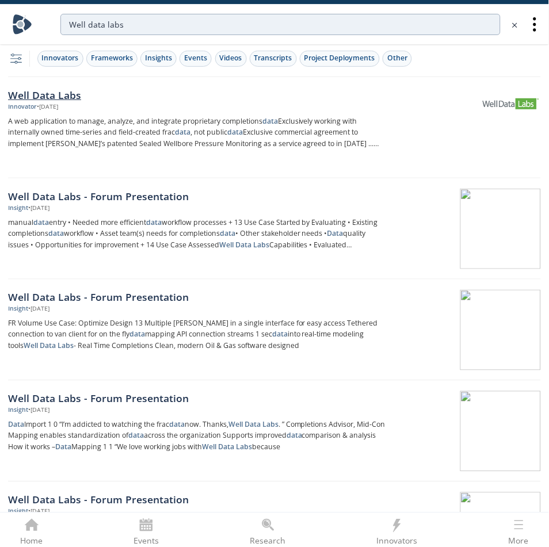
click at [18, 95] on div "Well Data Labs" at bounding box center [198, 94] width 380 height 15
